Goal: Information Seeking & Learning: Learn about a topic

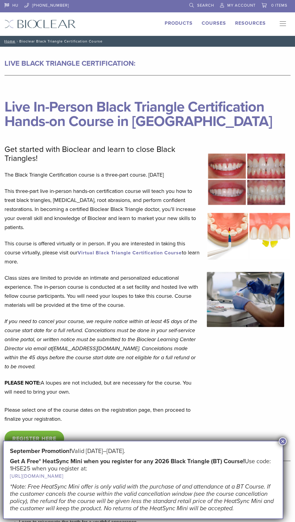
click at [151, 222] on p "This three-part live in-person hands-on certification course will teach you how…" at bounding box center [102, 209] width 195 height 45
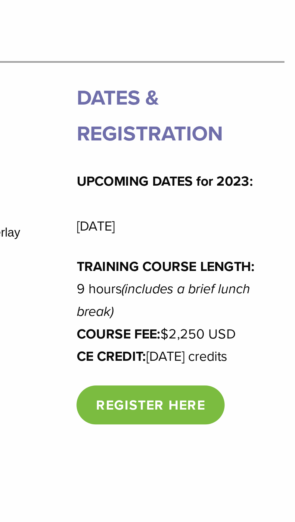
scroll to position [167, 0]
